Goal: Find specific page/section: Find specific page/section

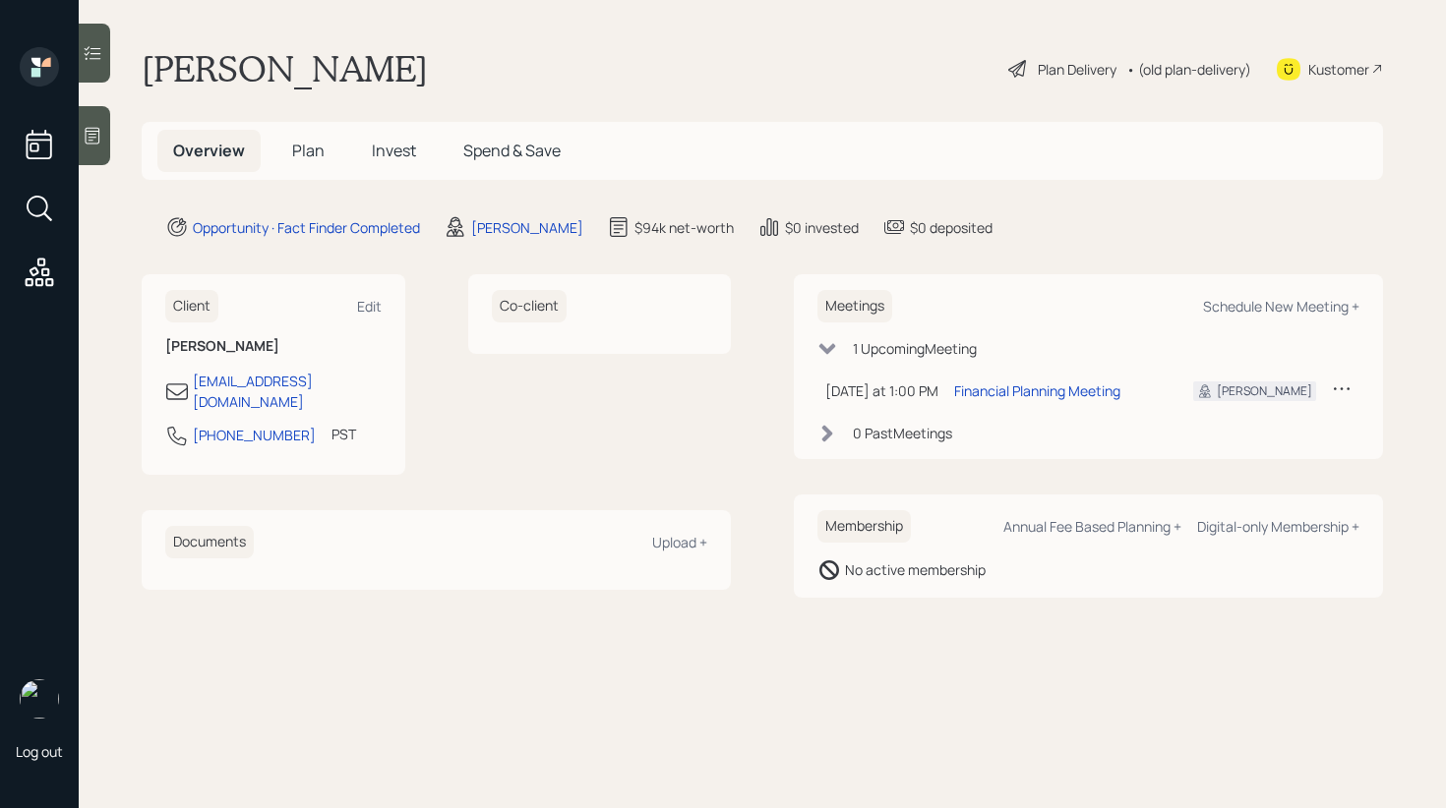
click at [96, 141] on icon at bounding box center [93, 136] width 20 height 20
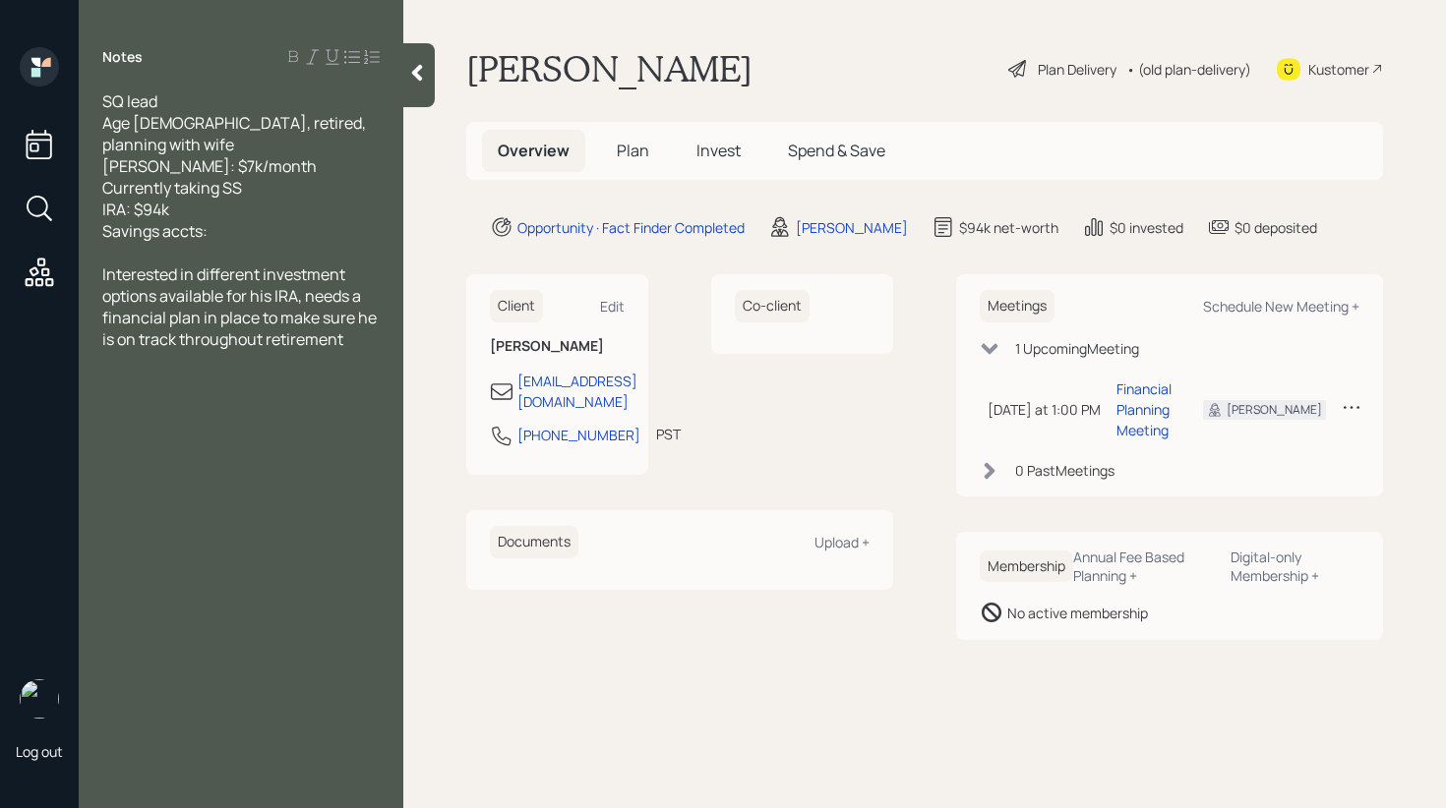
click at [423, 92] on div at bounding box center [418, 75] width 31 height 64
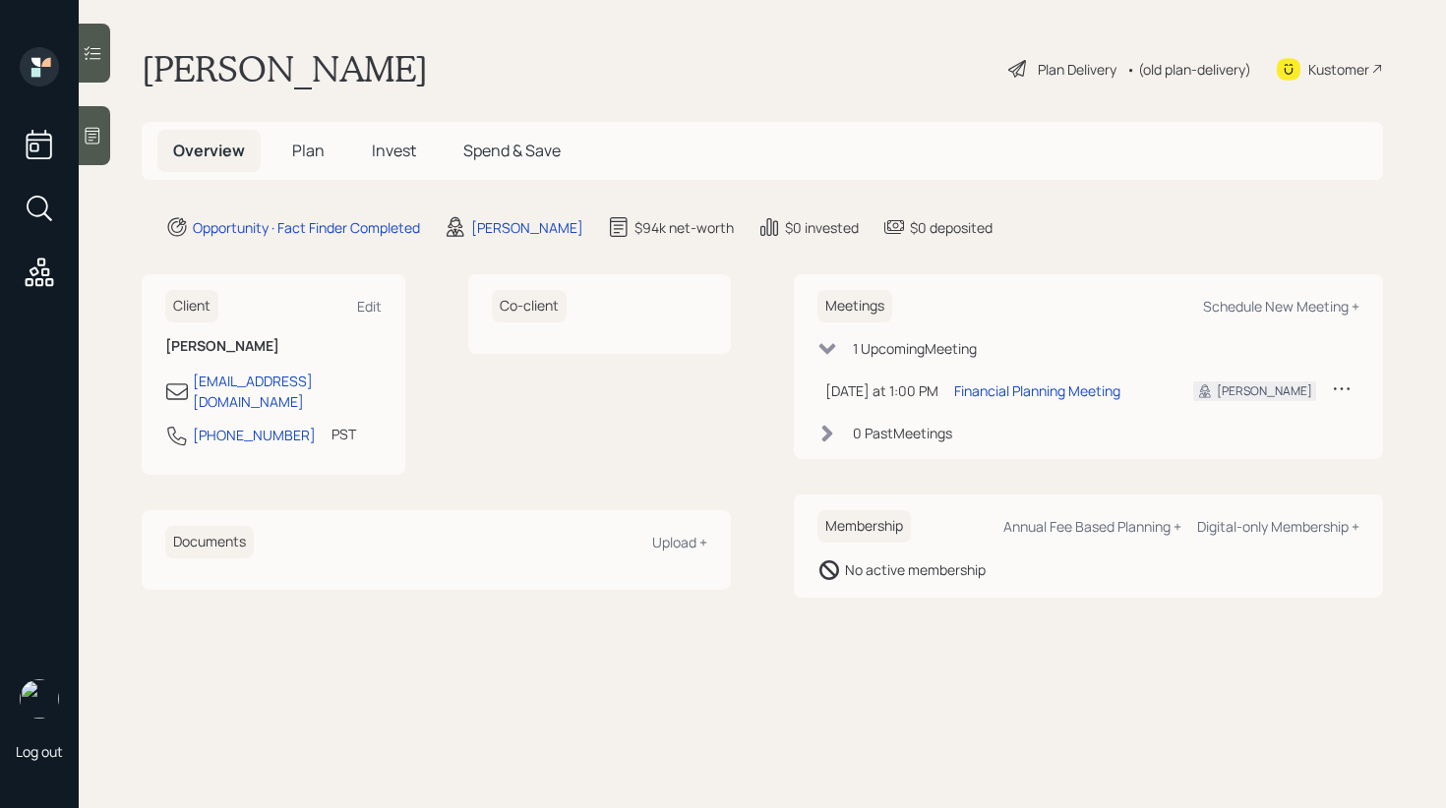
click at [1301, 69] on div "Kustomer" at bounding box center [1330, 68] width 106 height 43
